Goal: Find specific page/section: Find specific page/section

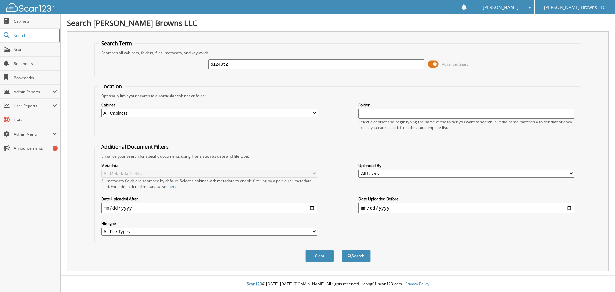
type input "6124952"
click at [342, 250] on button "Search" at bounding box center [356, 256] width 29 height 12
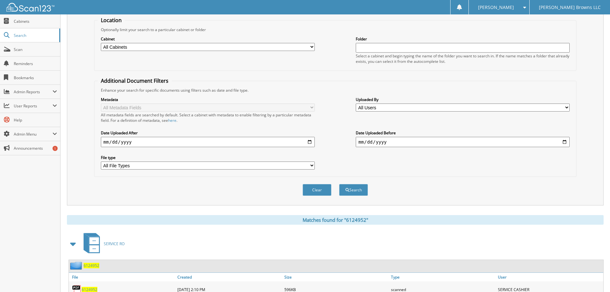
scroll to position [170, 0]
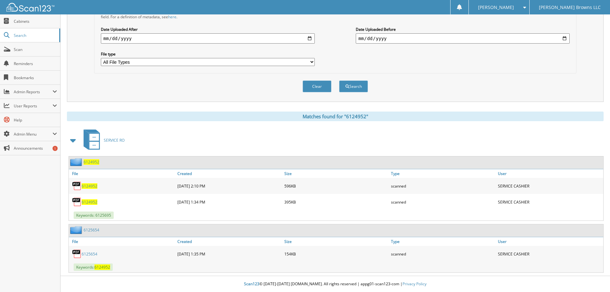
click at [88, 253] on link "6125654" at bounding box center [90, 253] width 16 height 5
click at [95, 186] on span "6124952" at bounding box center [90, 185] width 16 height 5
click at [89, 199] on link "6124952" at bounding box center [90, 201] width 16 height 5
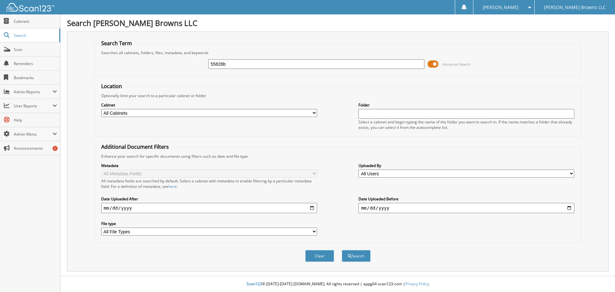
type input "55828b"
click at [342, 250] on button "Search" at bounding box center [356, 256] width 29 height 12
